Goal: Task Accomplishment & Management: Complete application form

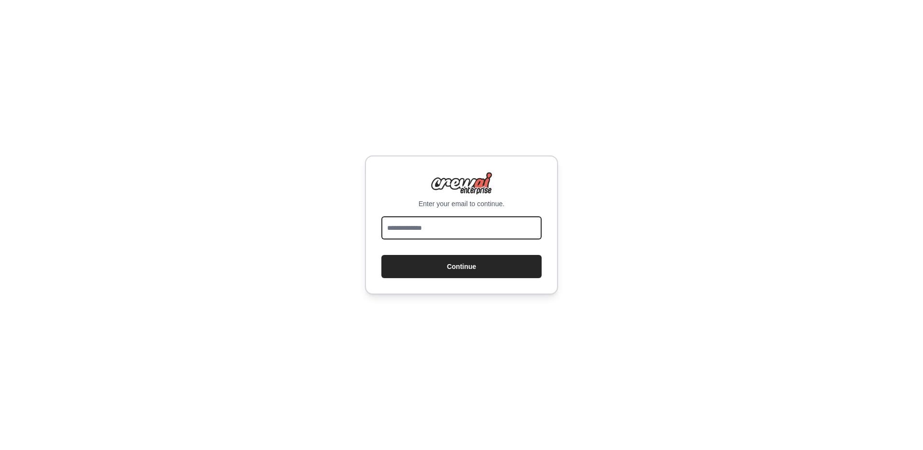
click at [463, 230] on input "email" at bounding box center [461, 227] width 160 height 23
type input "**********"
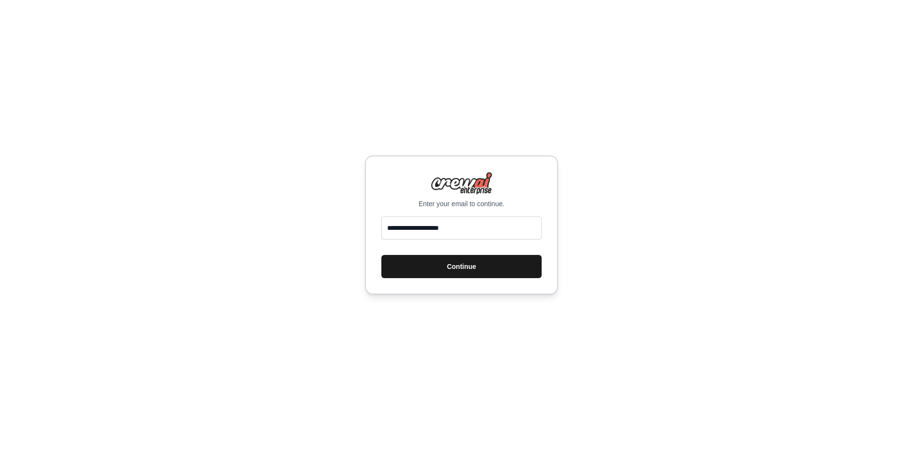
click at [453, 263] on button "Continue" at bounding box center [461, 266] width 160 height 23
